Goal: Task Accomplishment & Management: Manage account settings

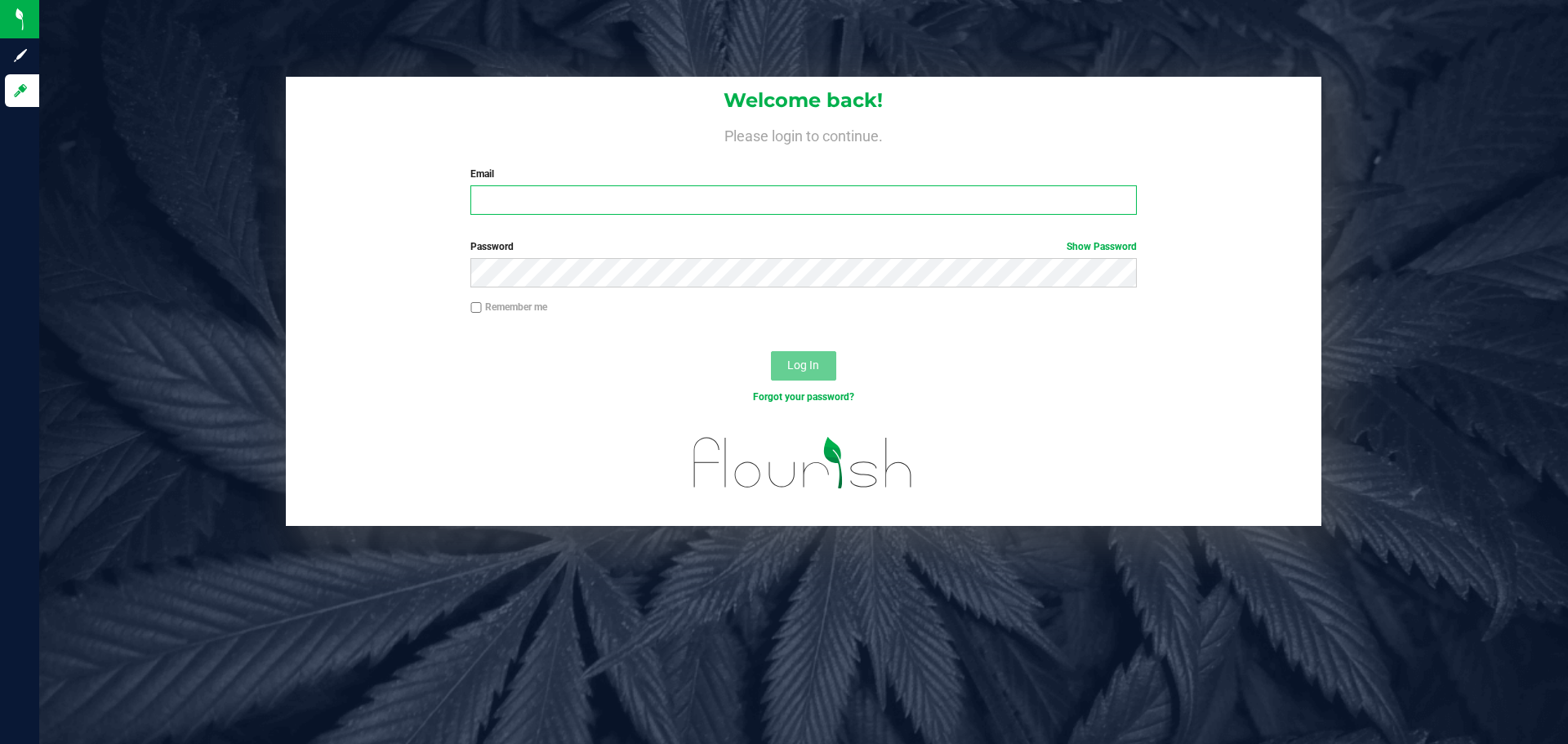
click at [590, 201] on input "Email" at bounding box center [803, 199] width 666 height 29
type input "[EMAIL_ADDRESS][DOMAIN_NAME]"
click at [771, 351] on button "Log In" at bounding box center [802, 365] width 65 height 29
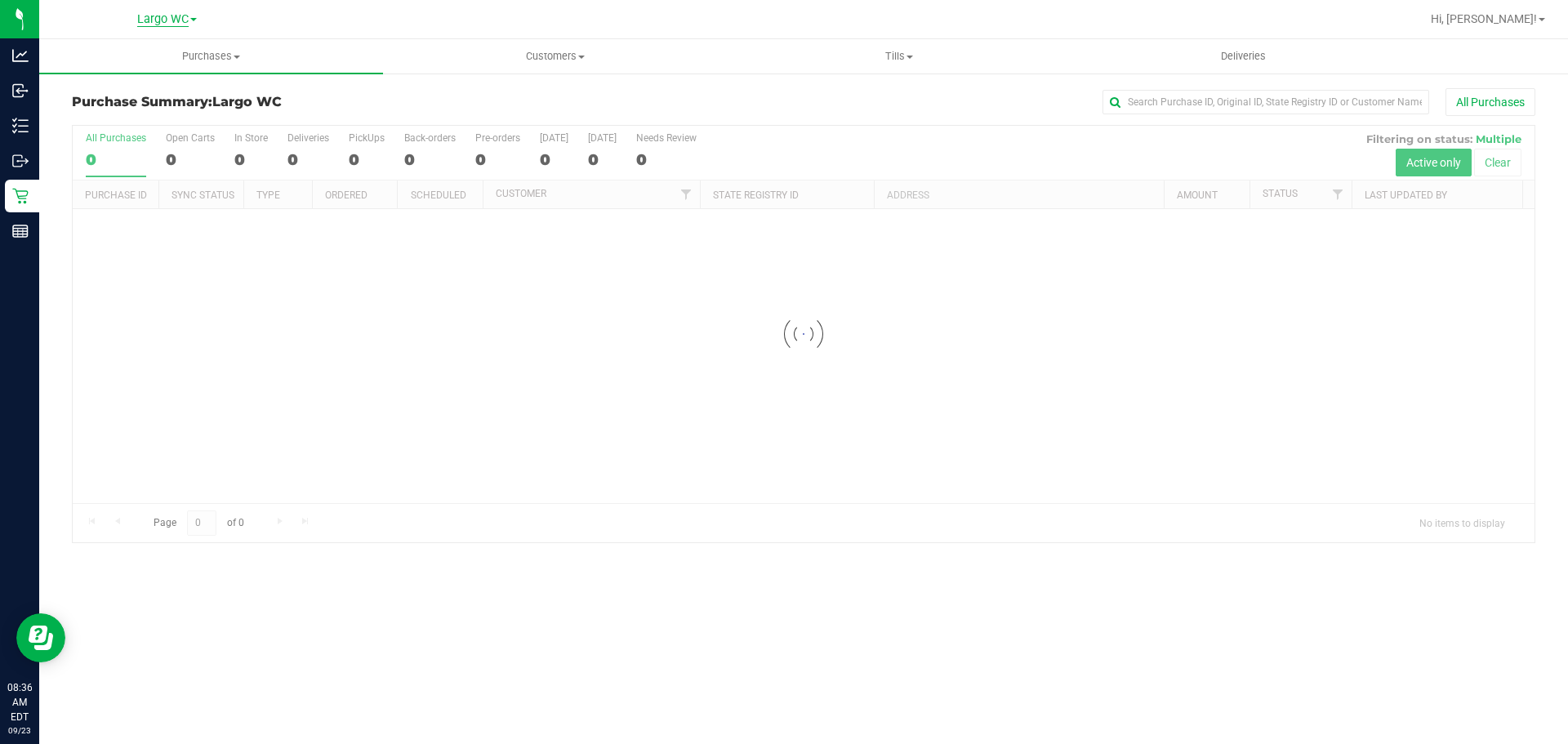
click at [177, 19] on span "Largo WC" at bounding box center [162, 19] width 51 height 15
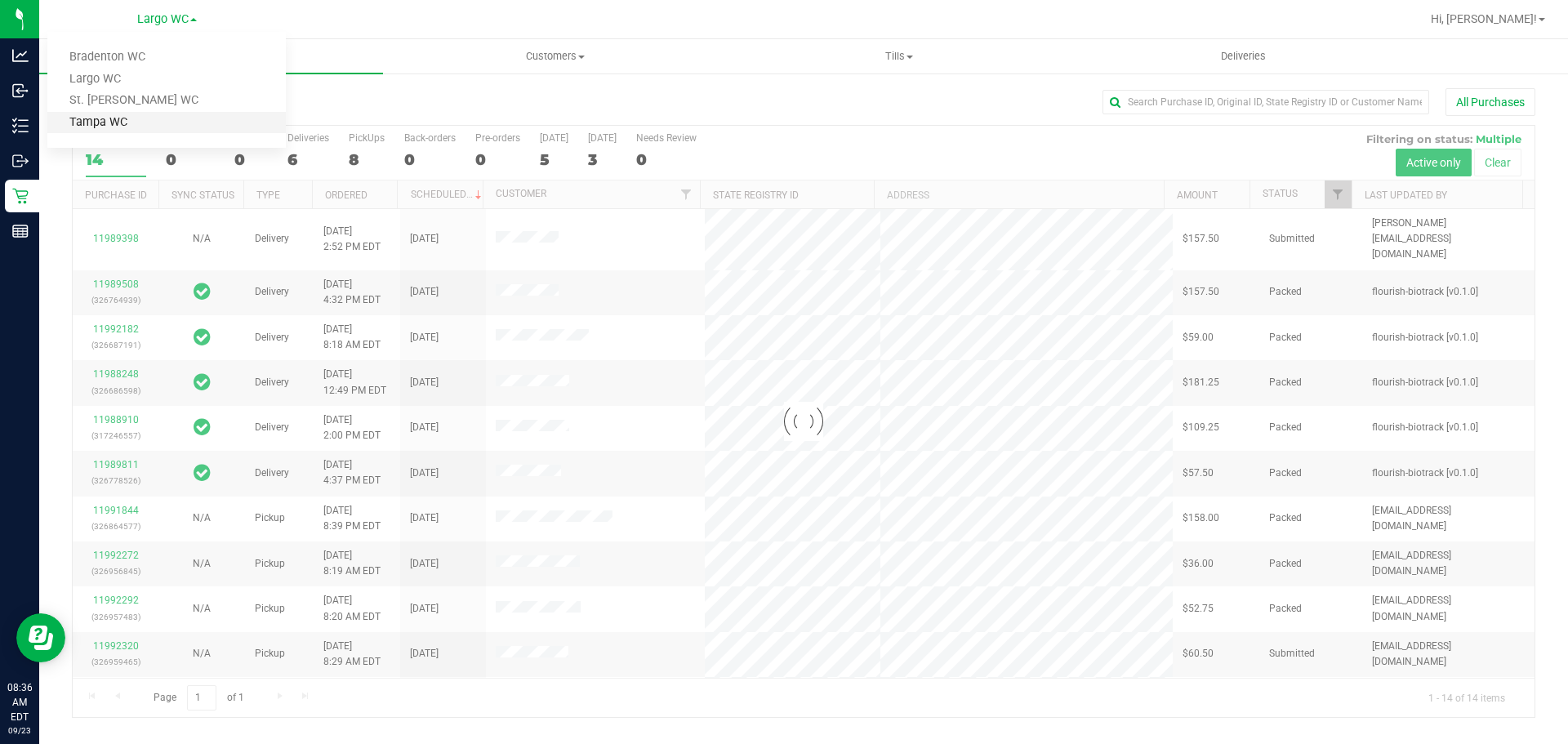
click at [134, 122] on link "Tampa WC" at bounding box center [166, 123] width 239 height 22
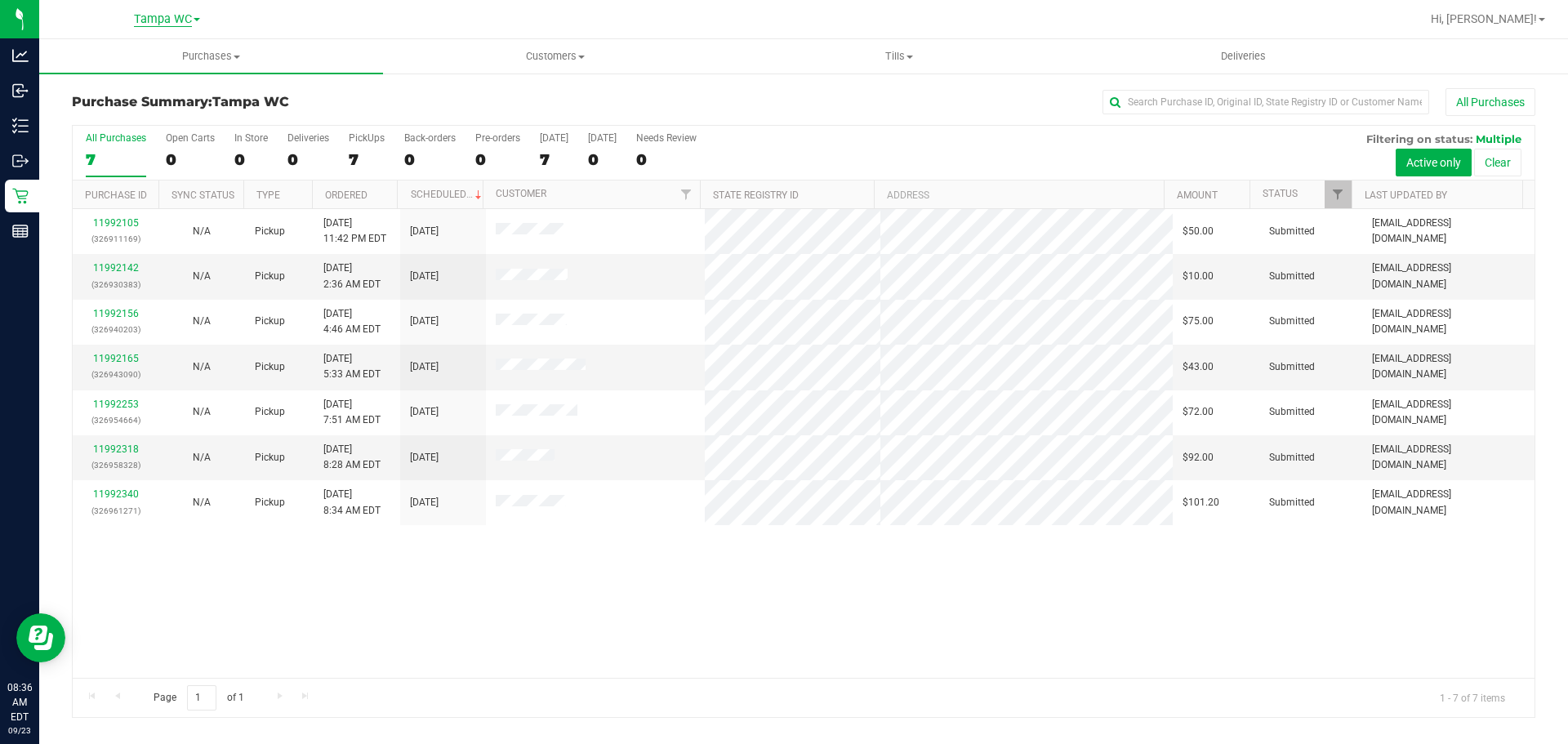
click at [164, 24] on span "Tampa WC" at bounding box center [163, 19] width 58 height 15
click at [423, 112] on div "Purchase Summary: Tampa WC All Purchases" at bounding box center [803, 106] width 1463 height 36
click at [1522, 25] on span "Hi, [PERSON_NAME]!" at bounding box center [1484, 18] width 106 height 13
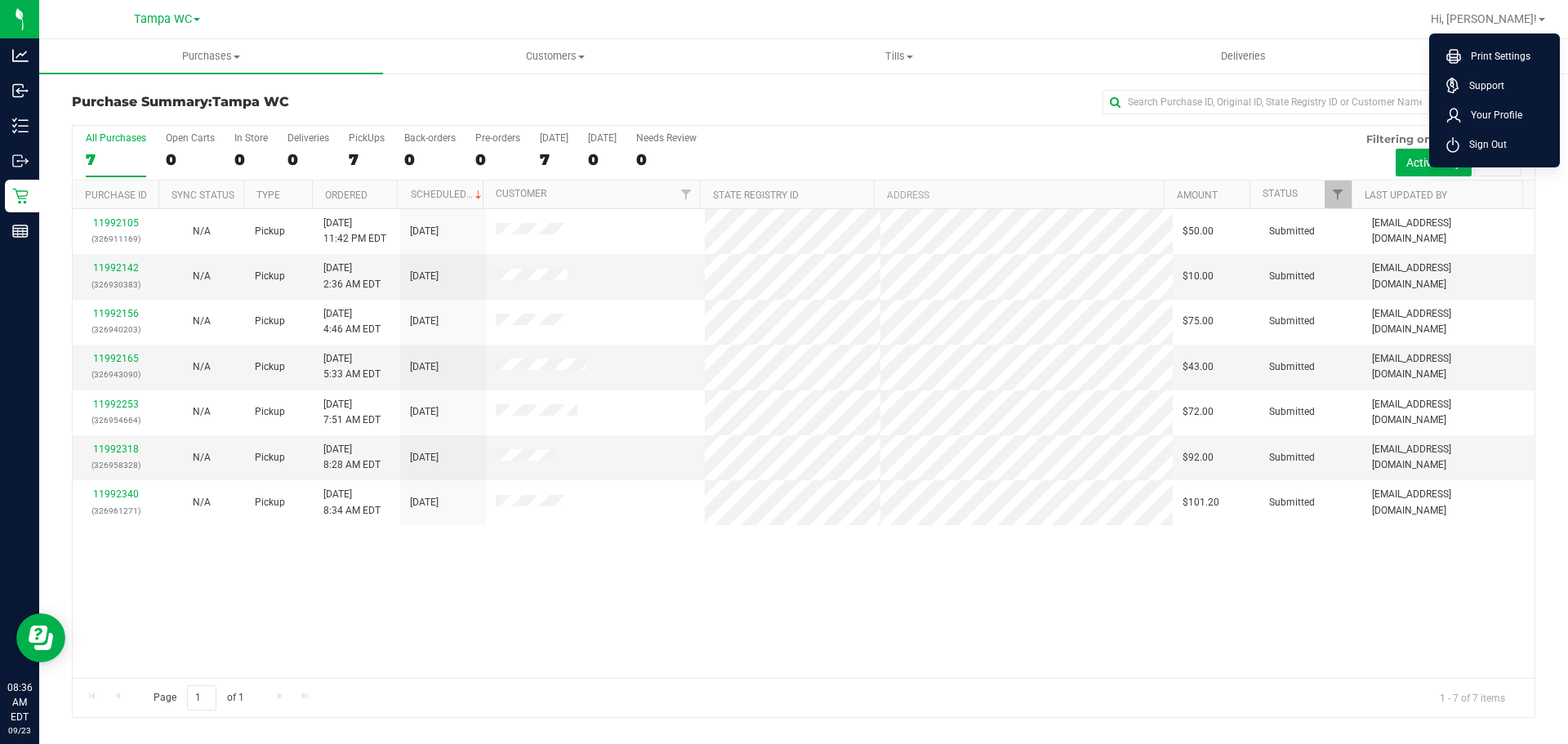
click at [1277, 147] on div "All Purchases 7 Open Carts 0 In Store 0 Deliveries 0 PickUps 7 Back-orders 0 Pr…" at bounding box center [803, 153] width 1462 height 55
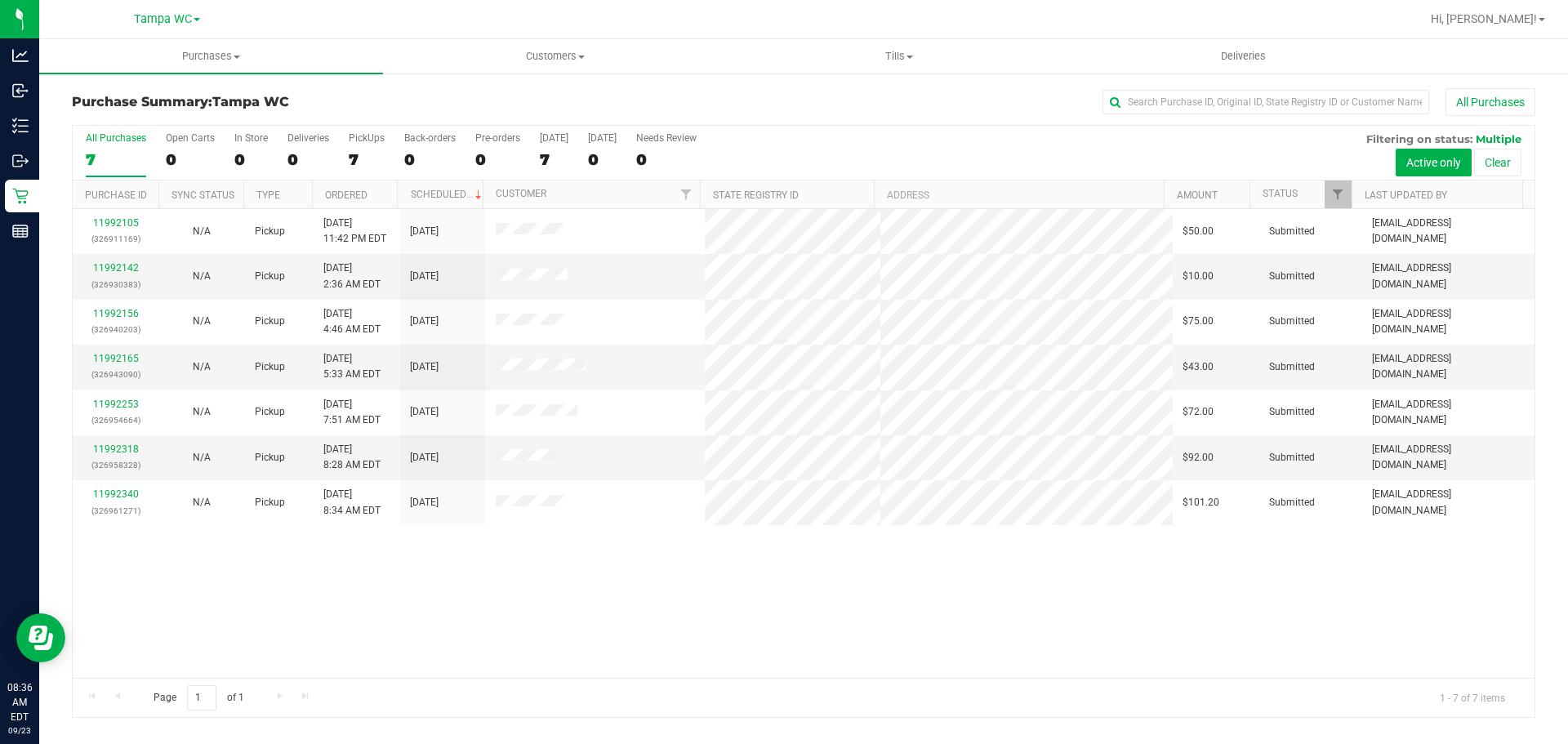
click at [1526, 34] on nav "Tampa WC Bradenton WC Largo WC [GEOGRAPHIC_DATA][PERSON_NAME] WC Tampa WC Hi, […" at bounding box center [803, 19] width 1529 height 39
click at [1512, 20] on span "Hi, [PERSON_NAME]!" at bounding box center [1484, 18] width 106 height 13
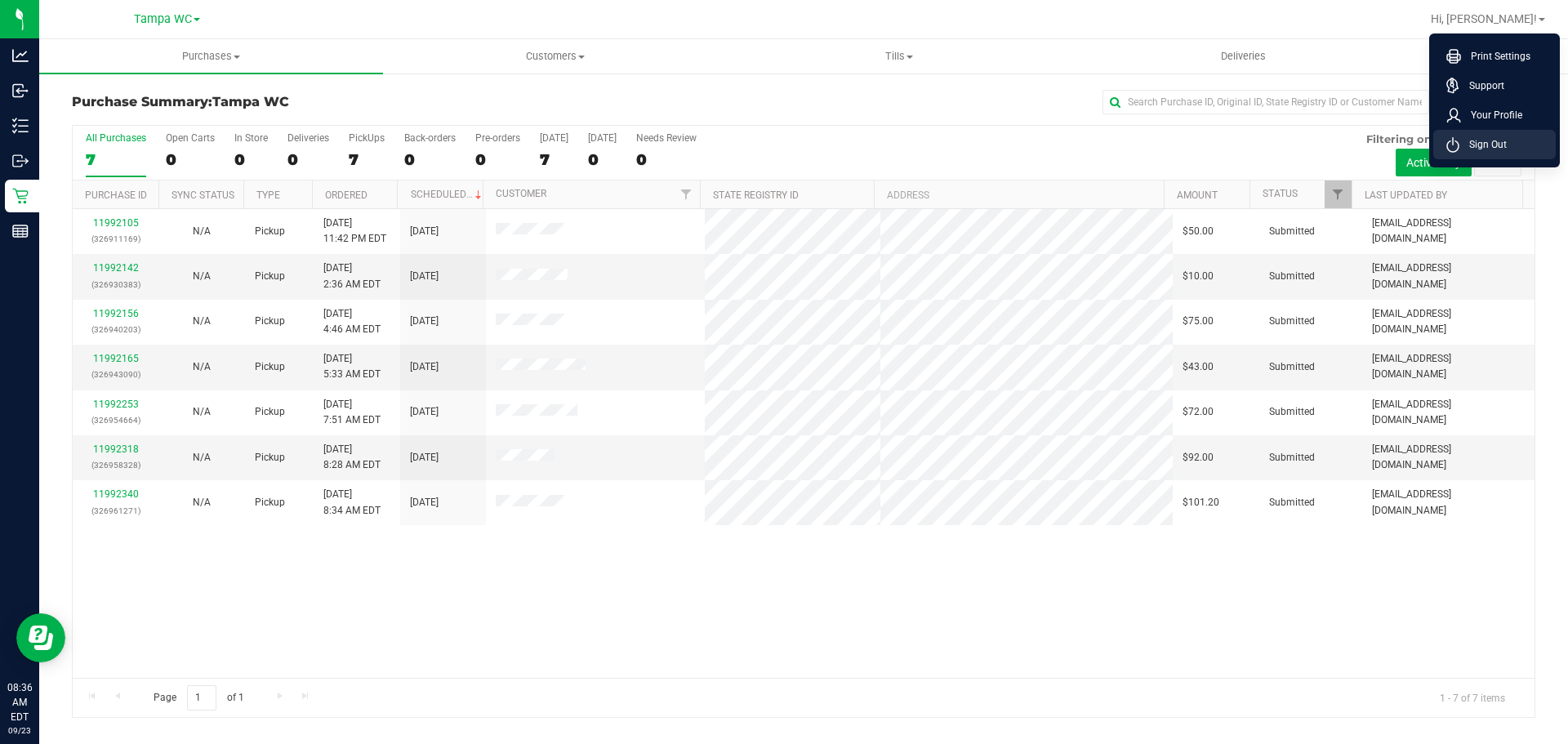
click at [1496, 140] on span "Sign Out" at bounding box center [1482, 144] width 47 height 16
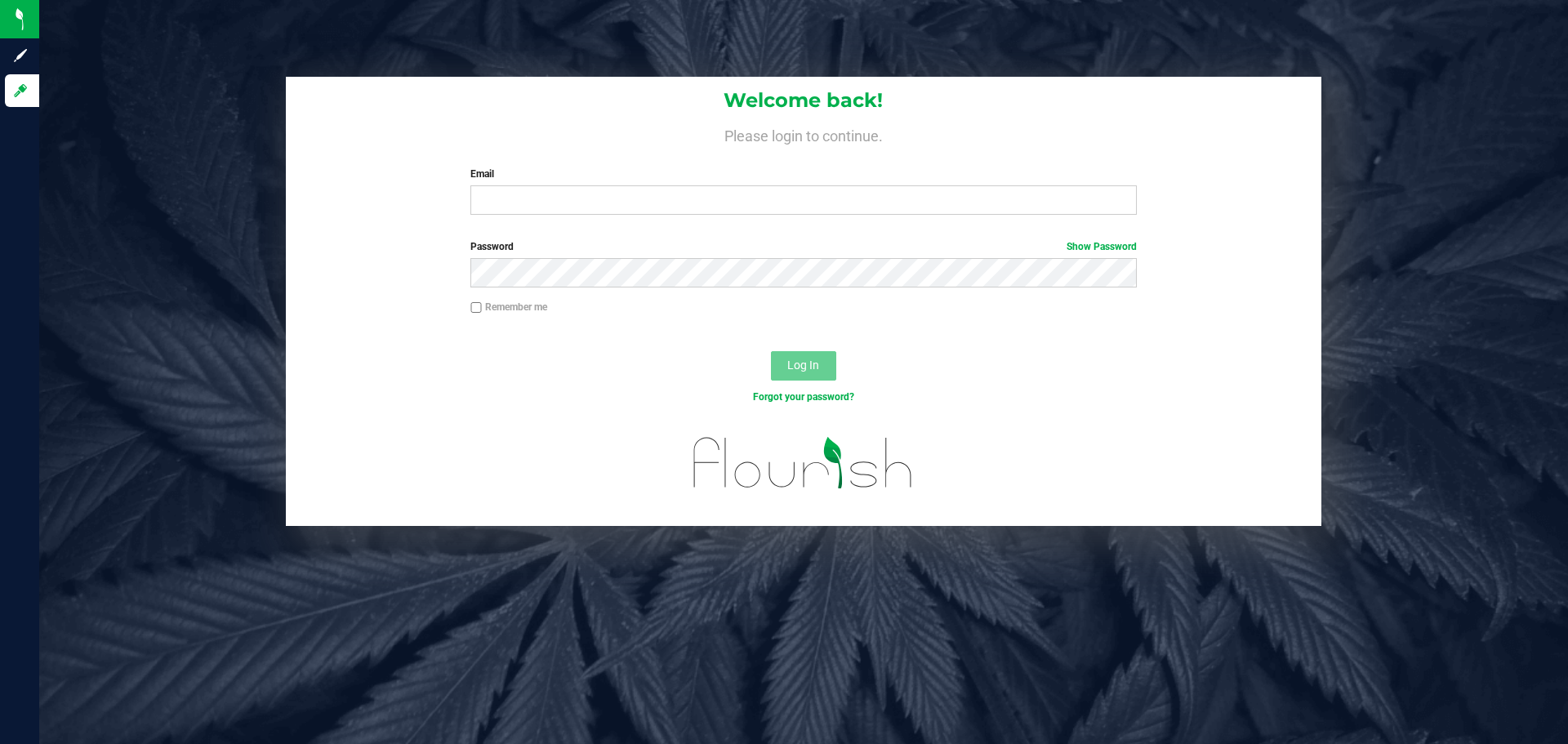
click at [1163, 571] on div "Welcome back! Please login to continue. Email Required Please format your email…" at bounding box center [803, 372] width 1529 height 744
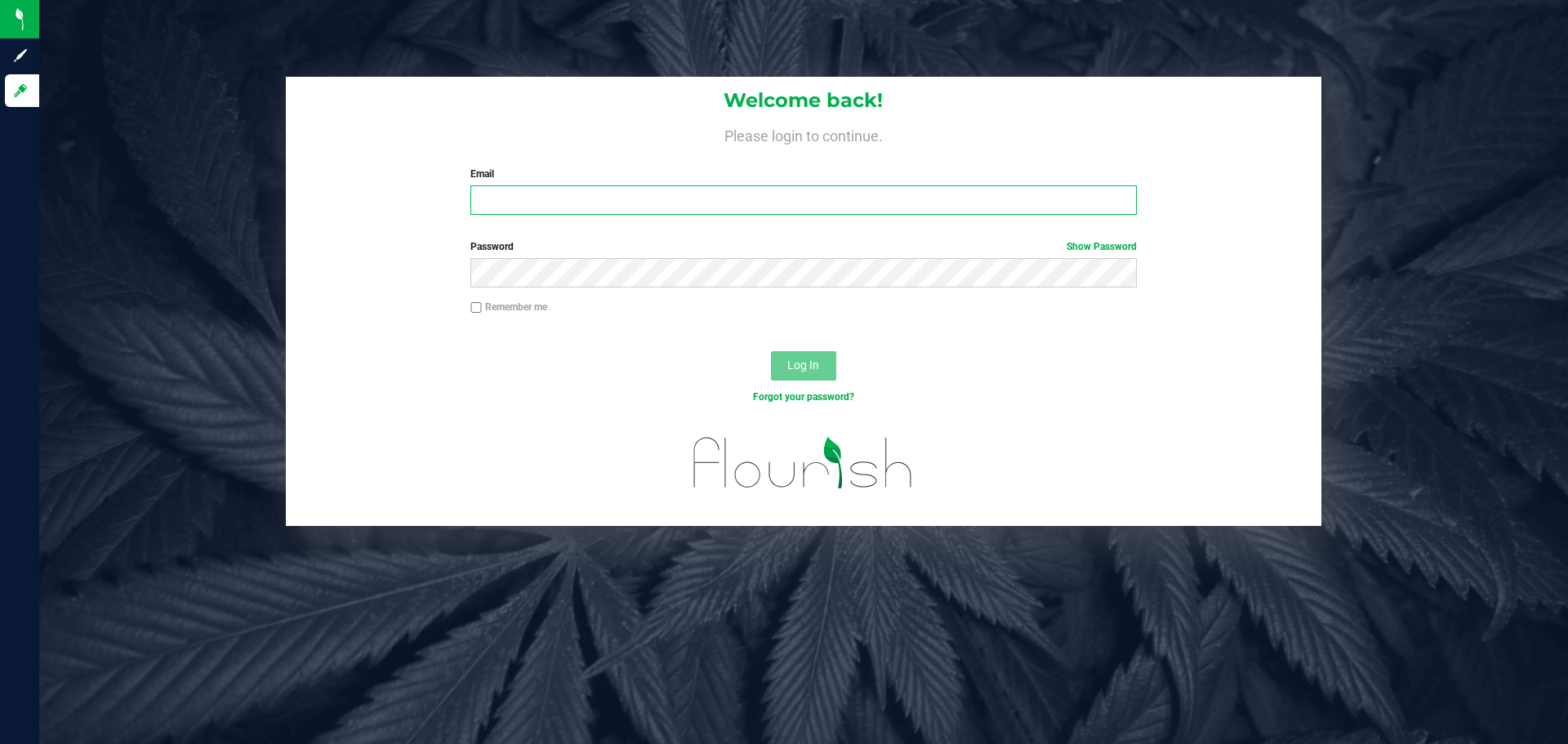
click at [505, 201] on input "Email" at bounding box center [803, 199] width 666 height 29
type input "[EMAIL_ADDRESS][DOMAIN_NAME]"
click at [771, 351] on button "Log In" at bounding box center [802, 365] width 65 height 29
